Goal: Task Accomplishment & Management: Use online tool/utility

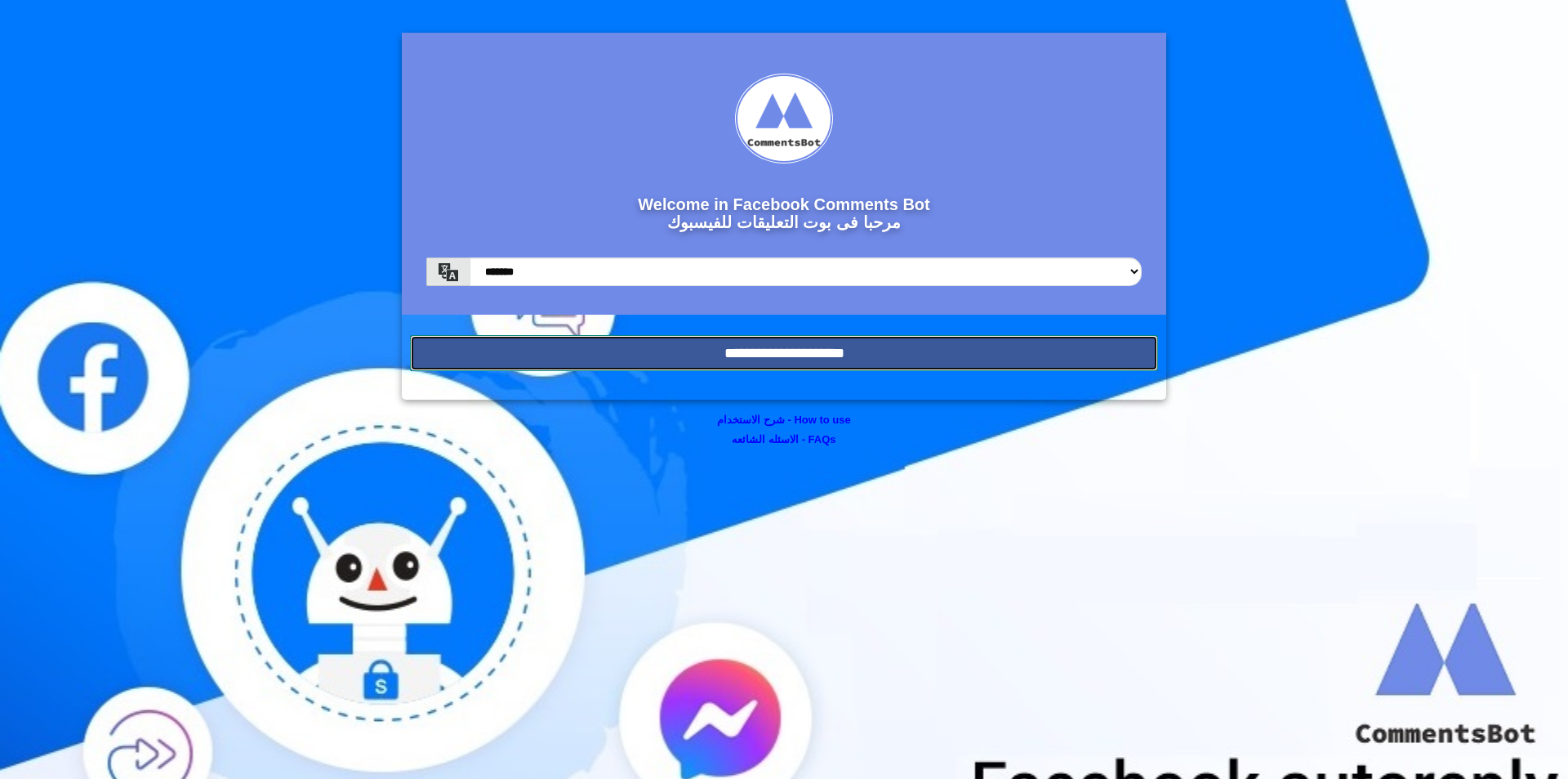
click at [865, 336] on input "**********" at bounding box center [784, 352] width 748 height 36
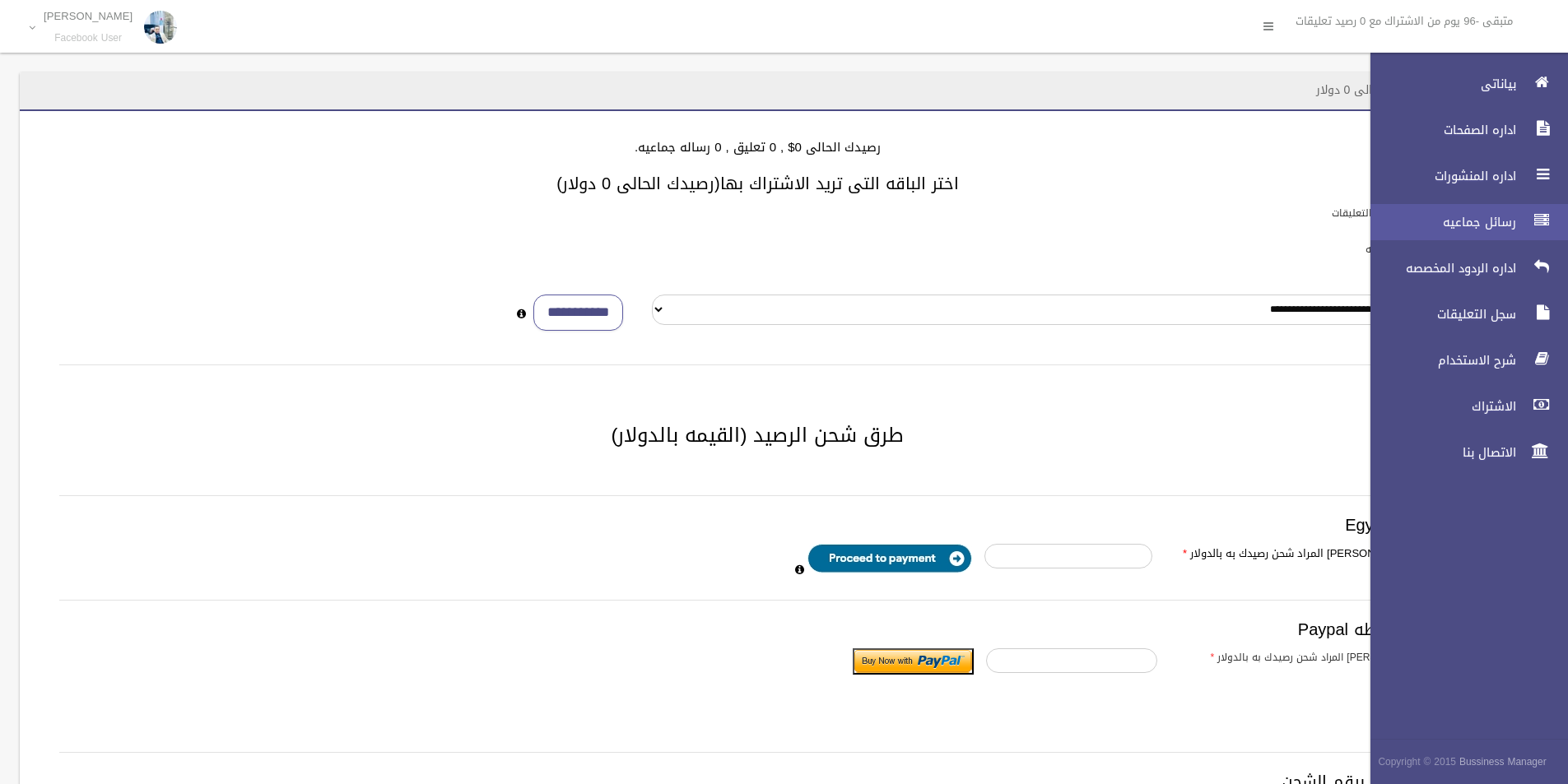
click at [1479, 233] on link "رسائل جماعيه" at bounding box center [1461, 222] width 211 height 36
